Goal: Check status: Check status

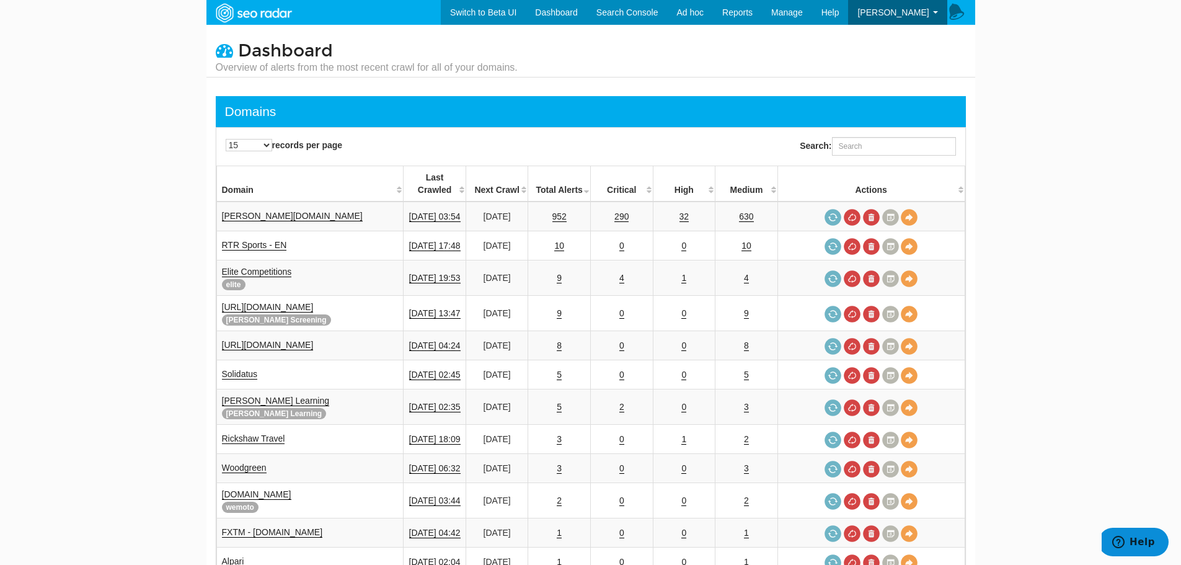
click at [1111, 377] on body "Switch to Beta UI Dashboard Search Console Keyword Winners and Losers Page Winn…" at bounding box center [590, 282] width 1181 height 565
click at [890, 138] on input "Search:" at bounding box center [894, 146] width 124 height 19
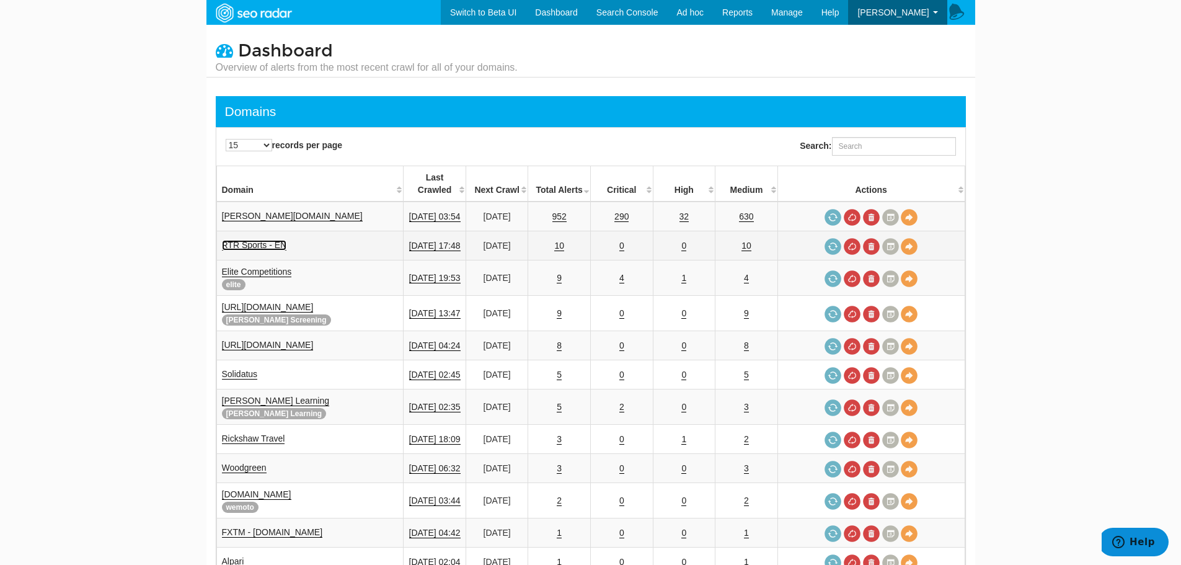
click at [271, 240] on link "RTR Sports - EN" at bounding box center [254, 245] width 65 height 11
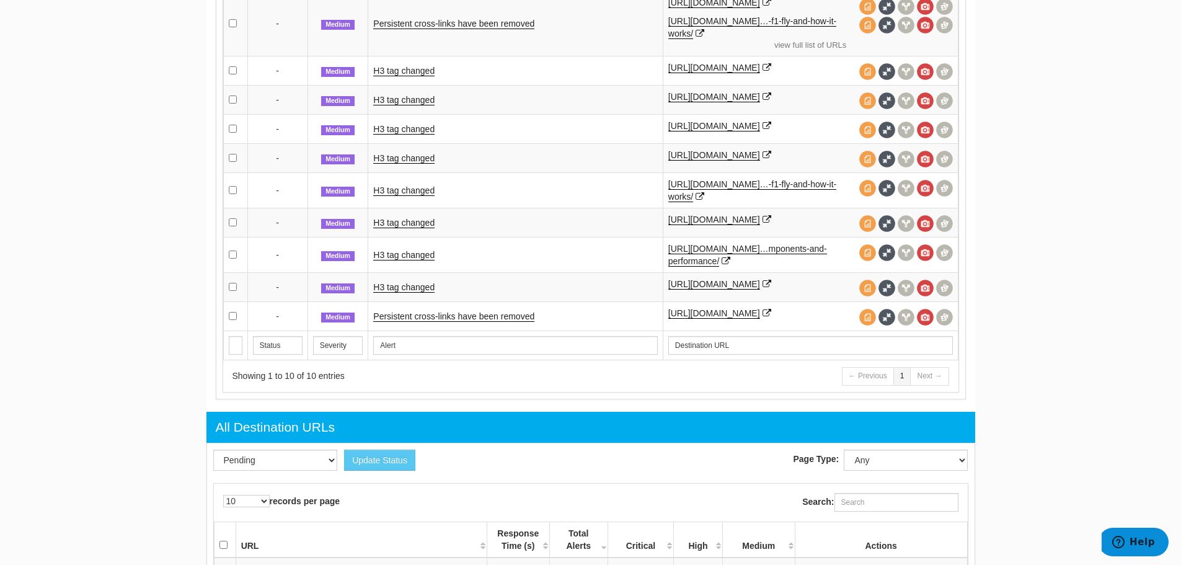
scroll to position [682, 0]
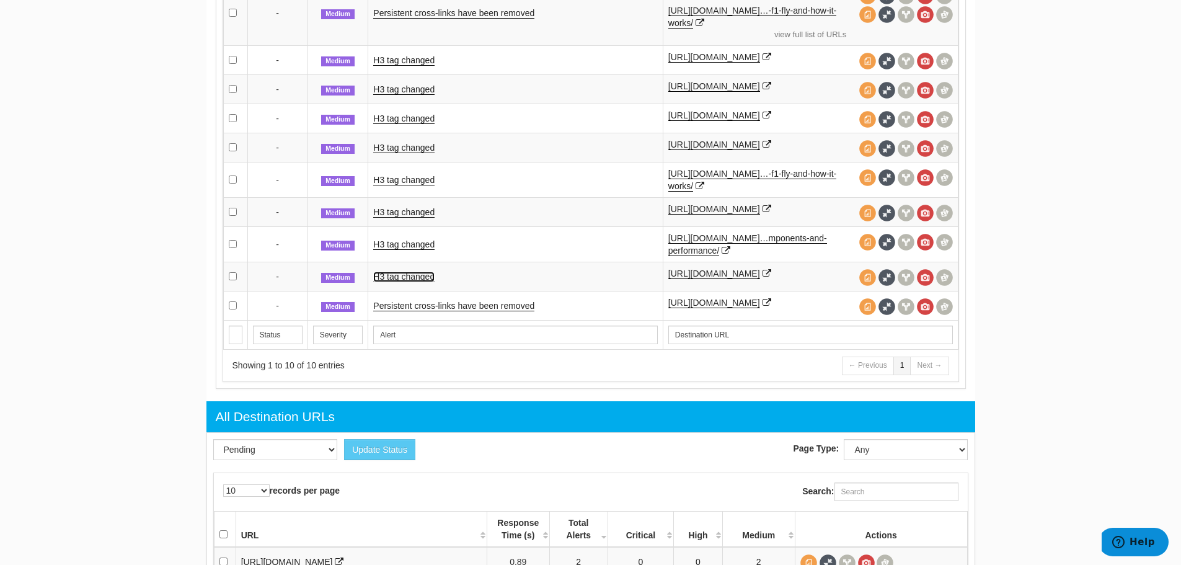
click at [415, 282] on link "H3 tag changed" at bounding box center [403, 276] width 61 height 11
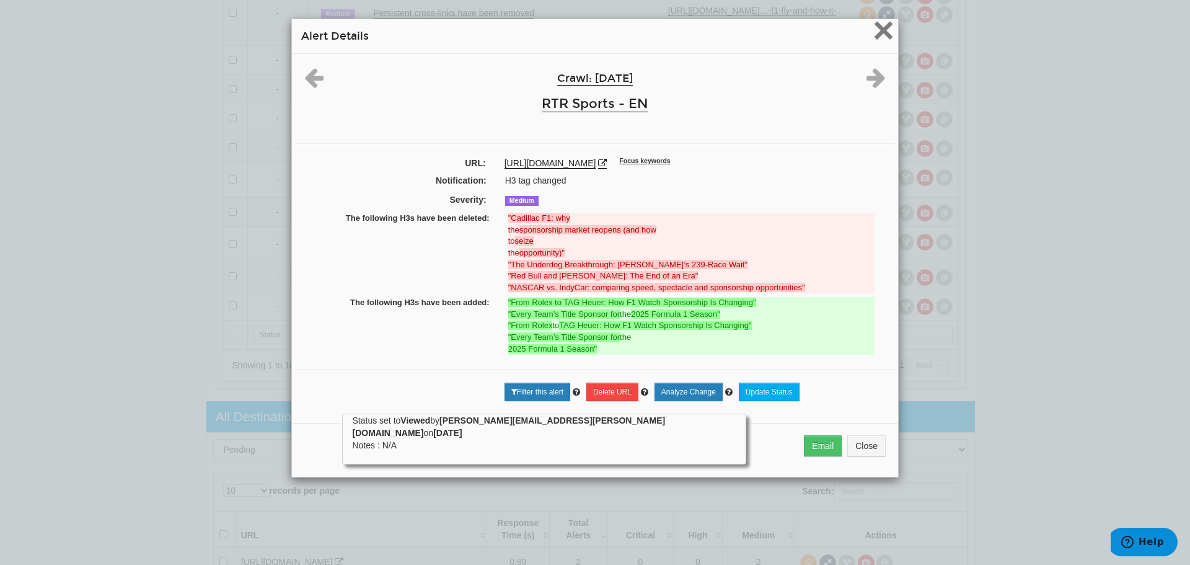
drag, startPoint x: 878, startPoint y: 31, endPoint x: 522, endPoint y: 192, distance: 390.0
click at [878, 32] on span "×" at bounding box center [884, 30] width 22 height 42
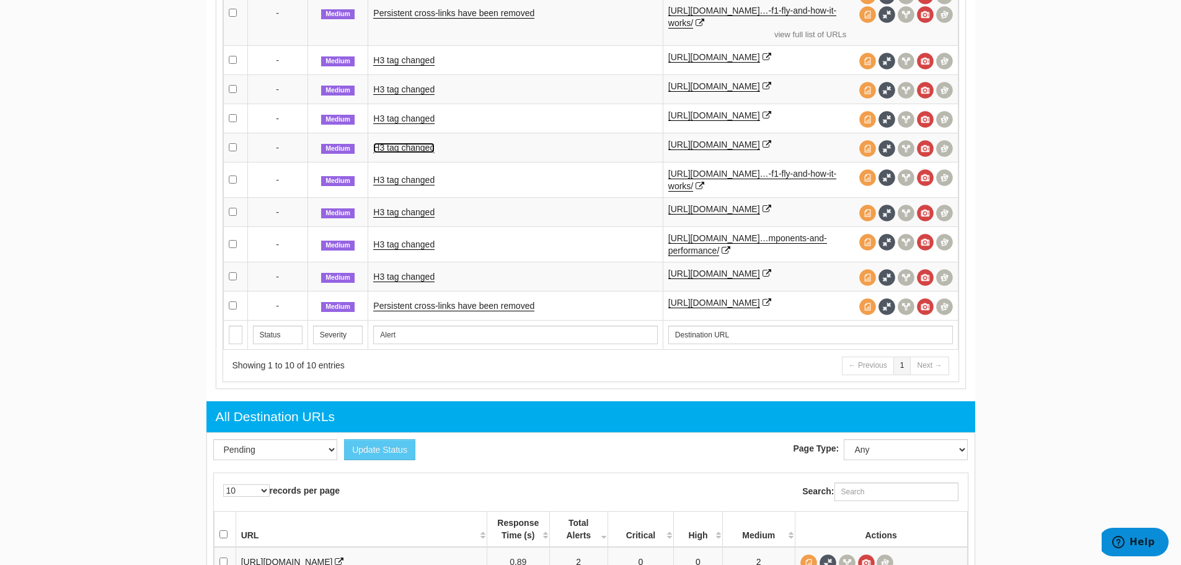
click at [423, 153] on link "H3 tag changed" at bounding box center [403, 148] width 61 height 11
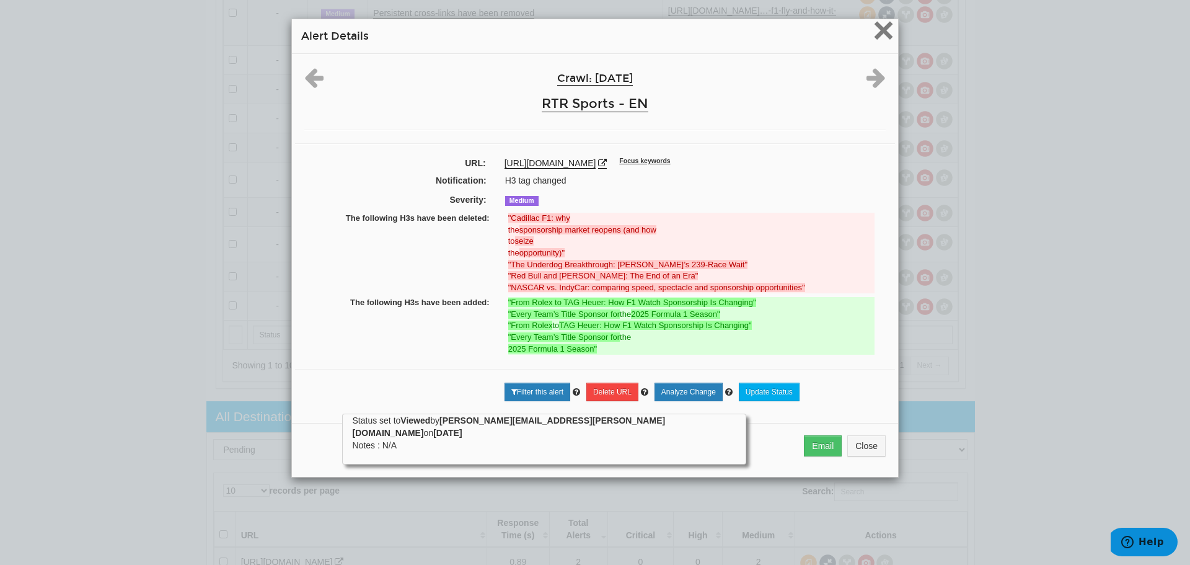
drag, startPoint x: 881, startPoint y: 27, endPoint x: 877, endPoint y: 34, distance: 8.1
click at [881, 28] on span "×" at bounding box center [884, 30] width 22 height 42
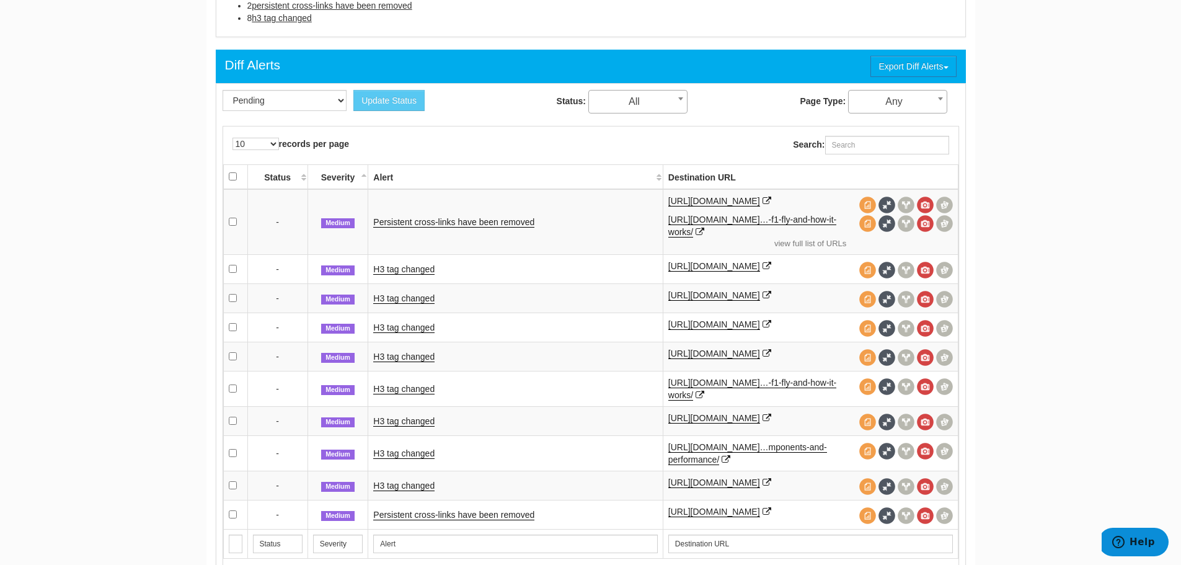
scroll to position [434, 0]
